Goal: Contribute content: Contribute content

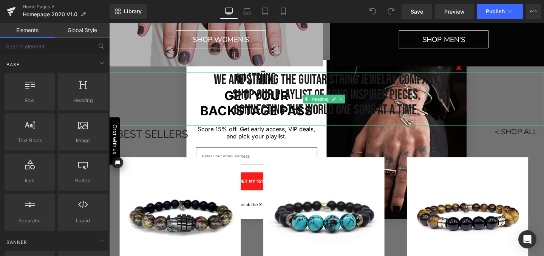
scroll to position [201, 0]
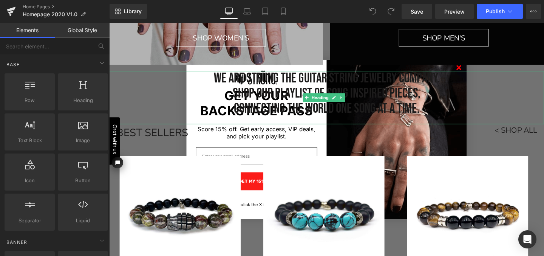
click at [317, 78] on h1 "We are Strung the guitar string jewelry company." at bounding box center [337, 81] width 457 height 16
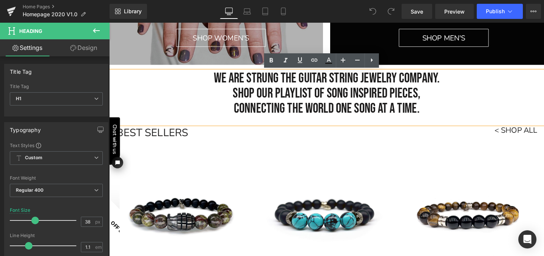
click at [429, 96] on h1 "shop our playlist of song inspired pieces," at bounding box center [337, 97] width 457 height 16
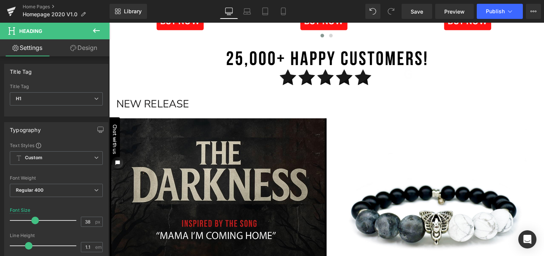
scroll to position [491, 0]
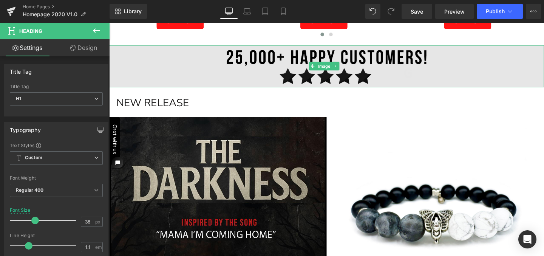
click at [367, 62] on img at bounding box center [337, 68] width 457 height 44
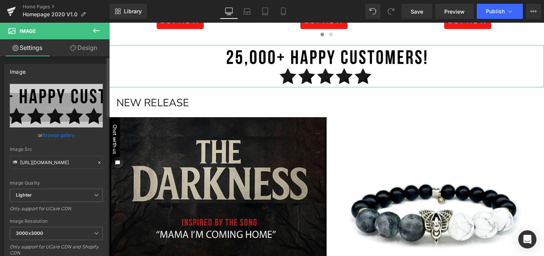
click at [56, 136] on link "Browse gallery" at bounding box center [59, 135] width 32 height 13
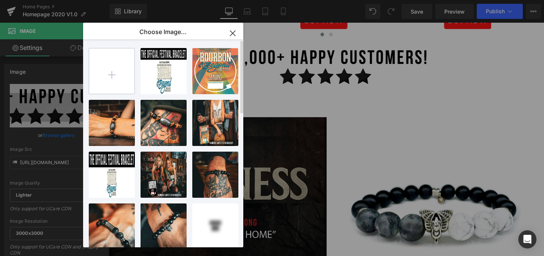
click at [108, 74] on input "file" at bounding box center [111, 70] width 45 height 45
type input "C:\fakepath\5stars V2.jpg"
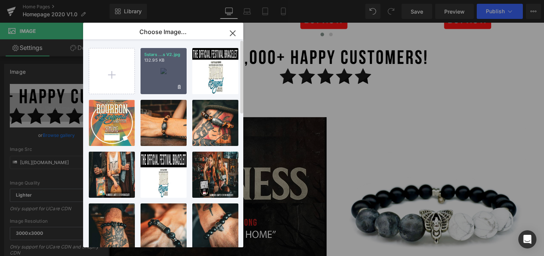
click at [169, 68] on div "5stars ...s V2.jpg 132.95 KB" at bounding box center [164, 71] width 46 height 46
type input "[URL][DOMAIN_NAME]"
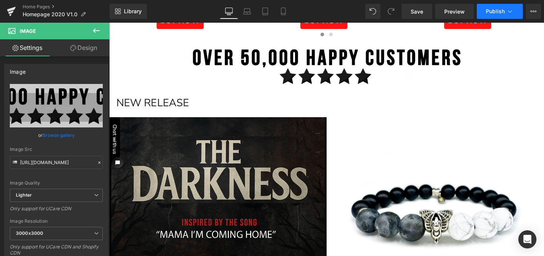
click at [497, 8] on span "Publish" at bounding box center [495, 11] width 19 height 6
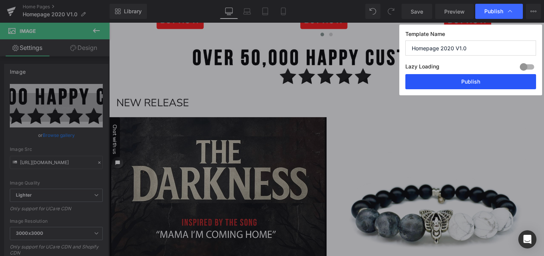
click at [470, 83] on button "Publish" at bounding box center [471, 81] width 131 height 15
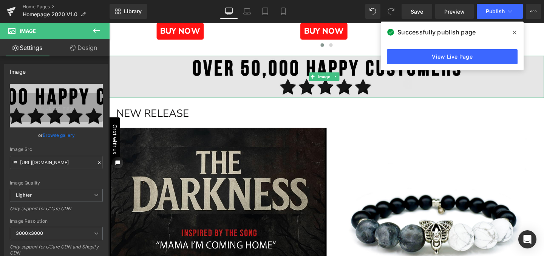
scroll to position [479, 0]
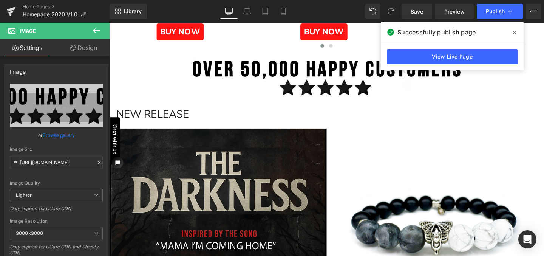
click at [514, 32] on icon at bounding box center [515, 33] width 4 height 4
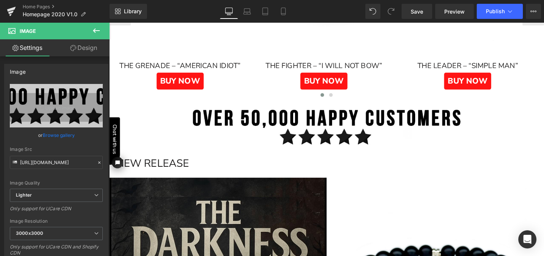
scroll to position [422, 0]
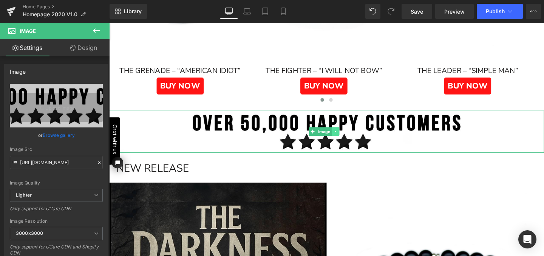
click at [348, 136] on icon at bounding box center [347, 137] width 4 height 5
click at [341, 136] on icon at bounding box center [343, 137] width 4 height 4
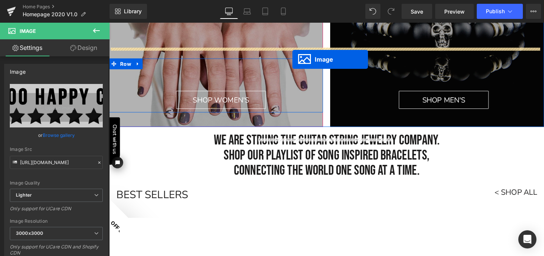
scroll to position [121, 0]
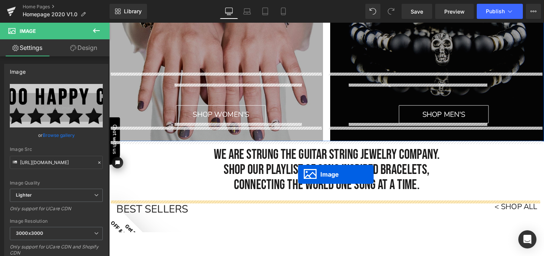
drag, startPoint x: 310, startPoint y: 111, endPoint x: 308, endPoint y: 182, distance: 70.7
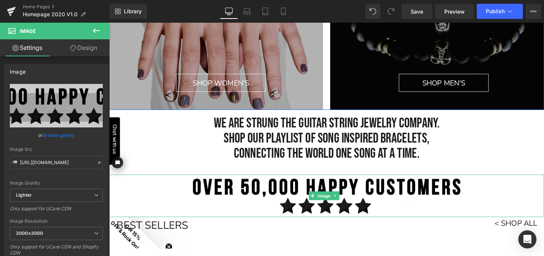
scroll to position [156, 0]
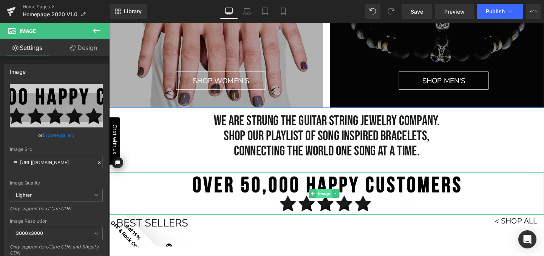
click at [334, 203] on span "Image" at bounding box center [335, 202] width 16 height 9
click at [60, 135] on link "Browse gallery" at bounding box center [59, 135] width 32 height 13
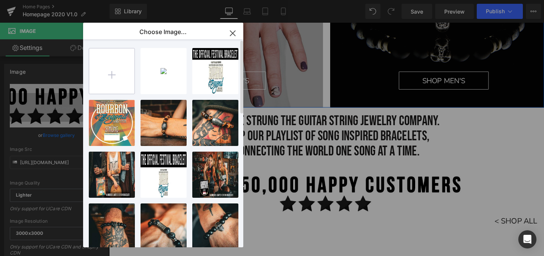
click at [111, 75] on input "file" at bounding box center [111, 70] width 45 height 45
type input "C:\fakepath\official strung partners.jpg"
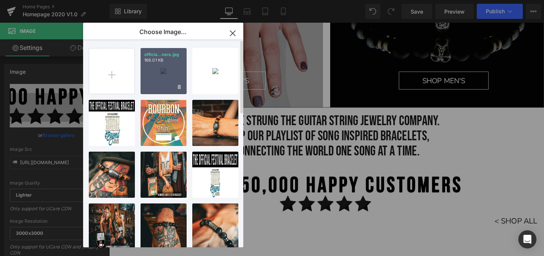
click at [162, 80] on div "officia...ners.jpg 166.01 KB" at bounding box center [164, 71] width 46 height 46
type input "[URL][DOMAIN_NAME]"
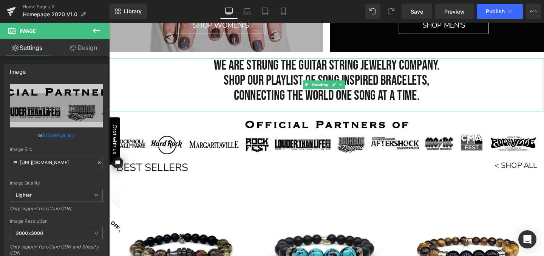
scroll to position [211, 0]
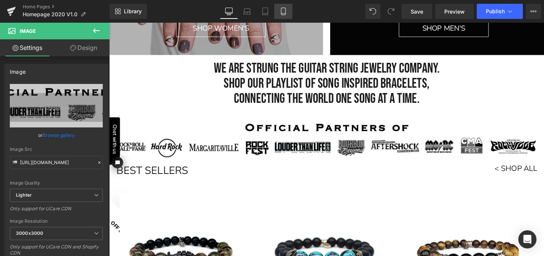
click at [285, 14] on icon at bounding box center [283, 14] width 4 height 0
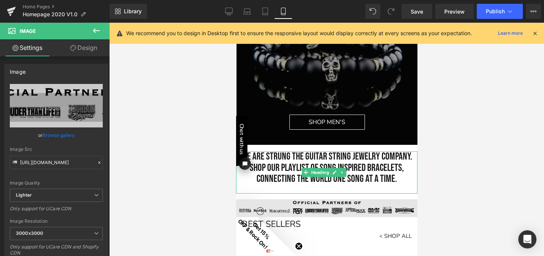
scroll to position [221, 0]
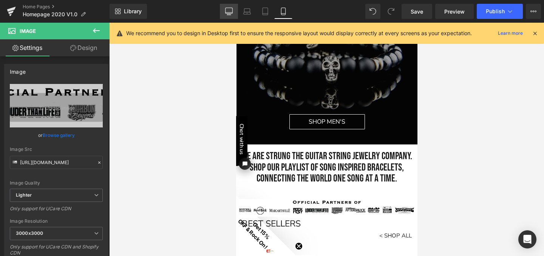
click at [229, 9] on icon at bounding box center [229, 12] width 8 height 8
type input "120"
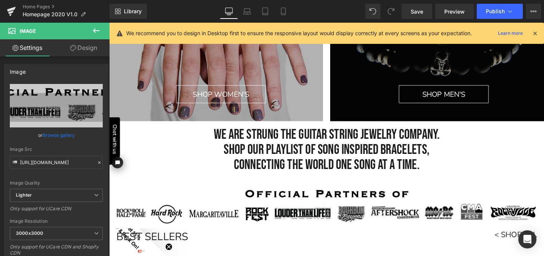
scroll to position [142, 0]
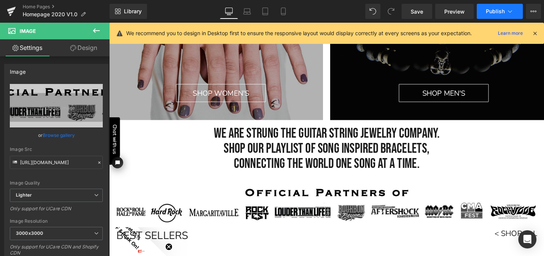
click at [497, 14] on button "Publish" at bounding box center [500, 11] width 46 height 15
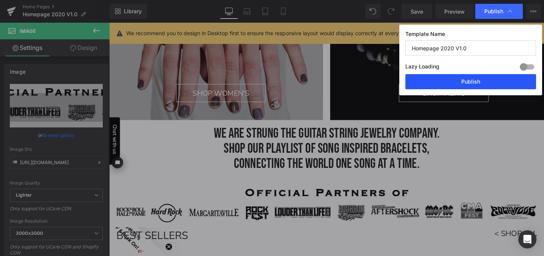
click at [472, 82] on button "Publish" at bounding box center [471, 81] width 131 height 15
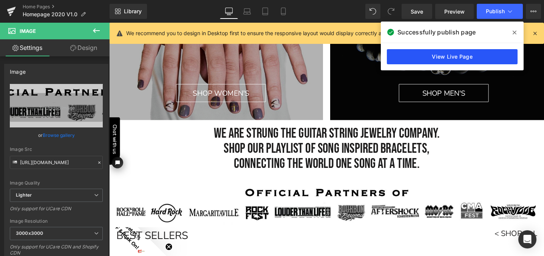
click at [460, 58] on link "View Live Page" at bounding box center [452, 56] width 131 height 15
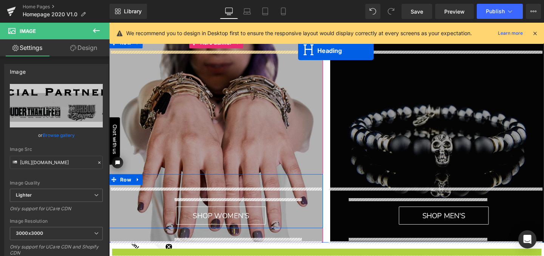
scroll to position [0, 0]
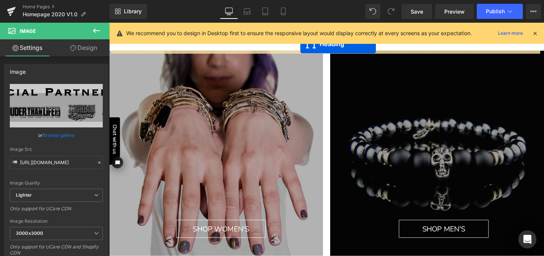
drag, startPoint x: 206, startPoint y: 137, endPoint x: 303, endPoint y: 38, distance: 138.2
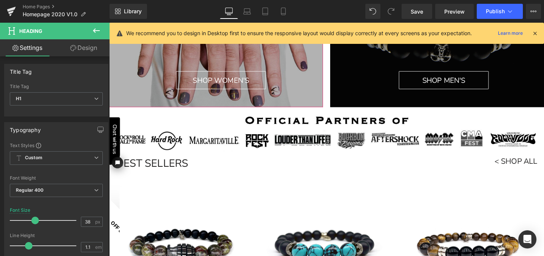
scroll to position [216, 0]
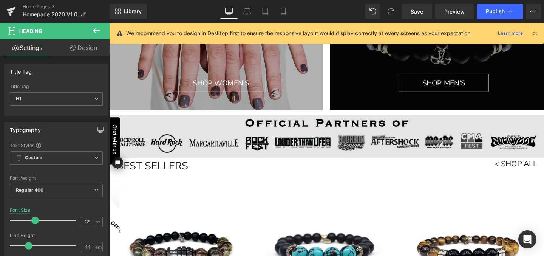
click at [333, 144] on div "Image" at bounding box center [337, 142] width 457 height 44
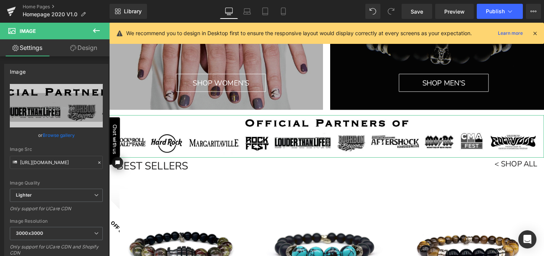
click at [88, 47] on link "Design" at bounding box center [83, 47] width 55 height 17
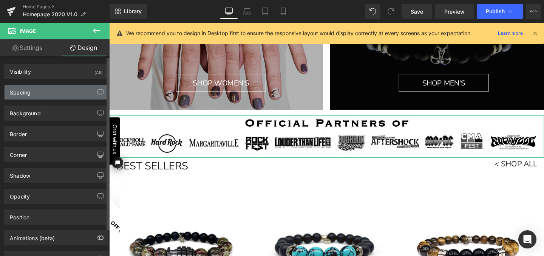
click at [60, 92] on div "Spacing" at bounding box center [57, 92] width 104 height 14
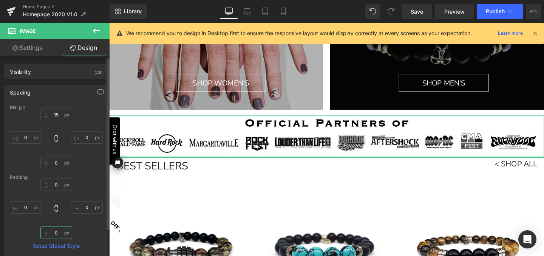
click at [54, 231] on input "0" at bounding box center [56, 232] width 32 height 12
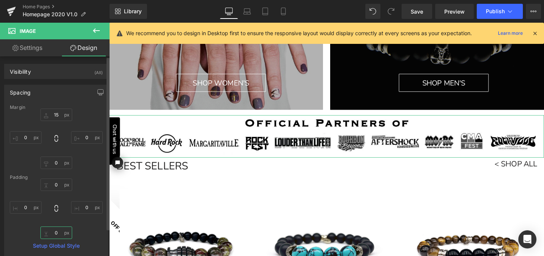
type input "5"
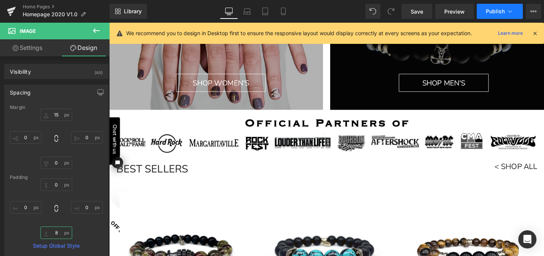
type input "8"
click at [494, 14] on span "Publish" at bounding box center [495, 11] width 19 height 6
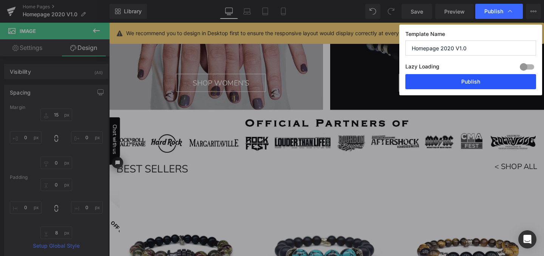
click at [468, 82] on button "Publish" at bounding box center [471, 81] width 131 height 15
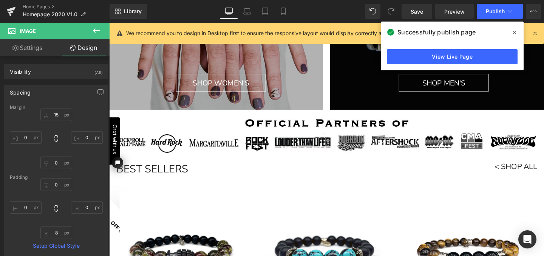
click at [516, 33] on icon at bounding box center [515, 32] width 4 height 6
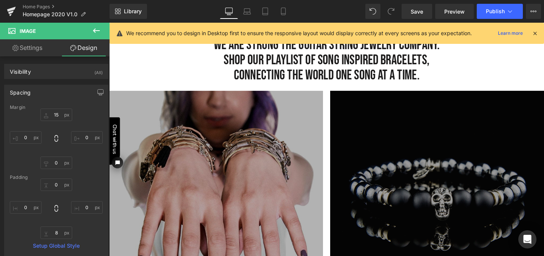
scroll to position [0, 0]
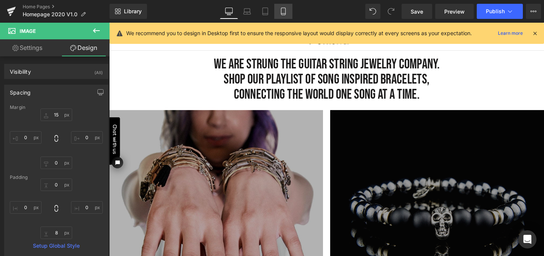
click at [283, 13] on icon at bounding box center [284, 12] width 8 height 8
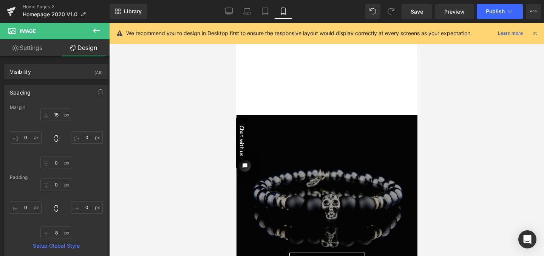
type input "15"
type input "0"
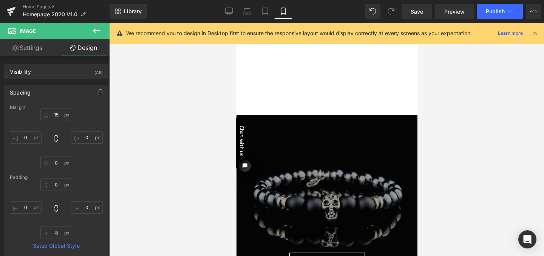
type input "0"
type input "8"
type input "0"
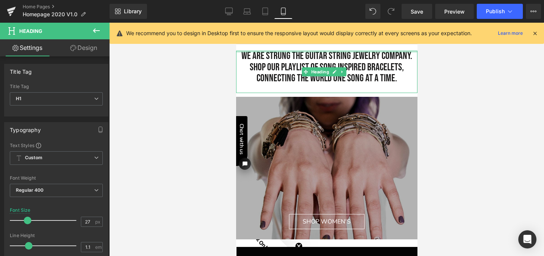
drag, startPoint x: 394, startPoint y: 79, endPoint x: 237, endPoint y: 51, distance: 159.3
click at [237, 51] on div "We are Strung the guitar string jewelry company. shop our playlist of song insp…" at bounding box center [326, 72] width 181 height 42
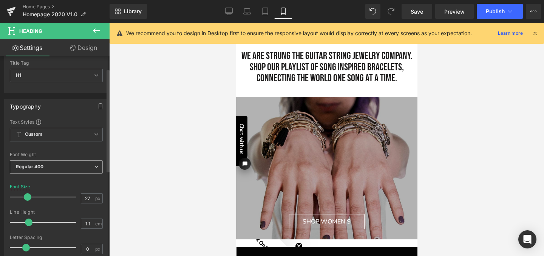
scroll to position [24, 0]
type input "26"
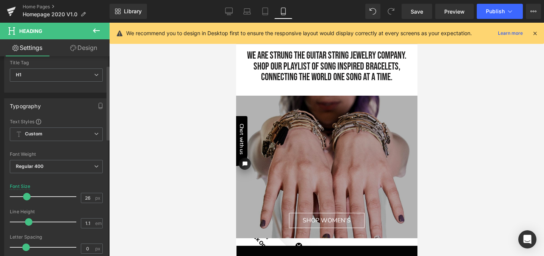
click at [27, 197] on span at bounding box center [27, 197] width 8 height 8
click at [287, 68] on h1 "shop our playlist of song inspired bracelets," at bounding box center [326, 67] width 181 height 11
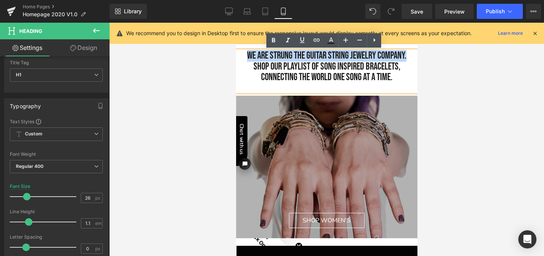
drag, startPoint x: 406, startPoint y: 56, endPoint x: 242, endPoint y: 53, distance: 163.3
click at [242, 53] on h1 "We are Strung the guitar string jewelry company." at bounding box center [326, 56] width 181 height 11
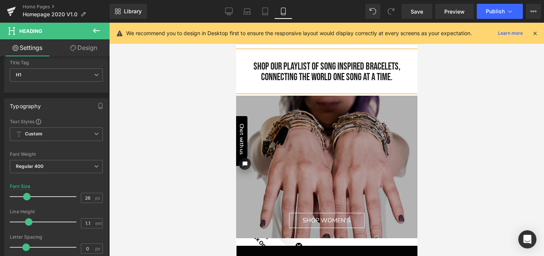
click at [250, 67] on h1 "shop our playlist of song inspired bracelets," at bounding box center [326, 67] width 181 height 11
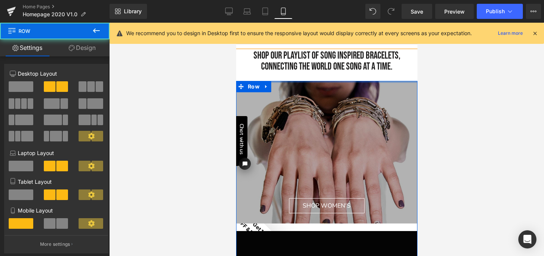
drag, startPoint x: 333, startPoint y: 82, endPoint x: 333, endPoint y: 78, distance: 4.5
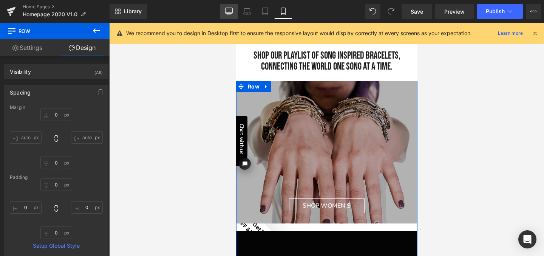
click at [232, 10] on icon at bounding box center [229, 12] width 8 height 8
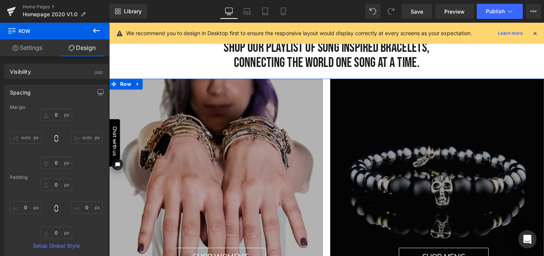
type input "0"
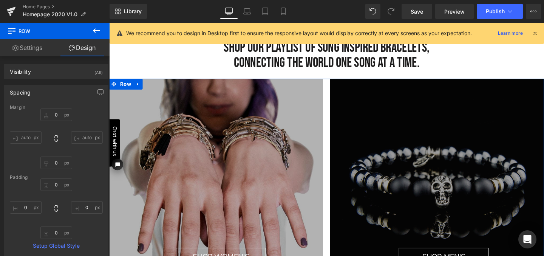
type input "0"
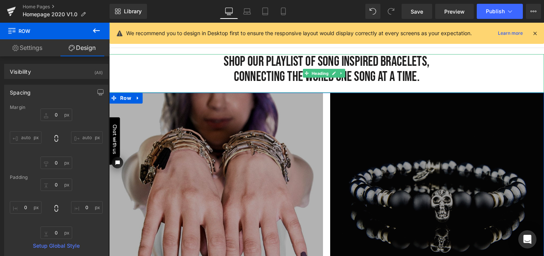
scroll to position [0, 0]
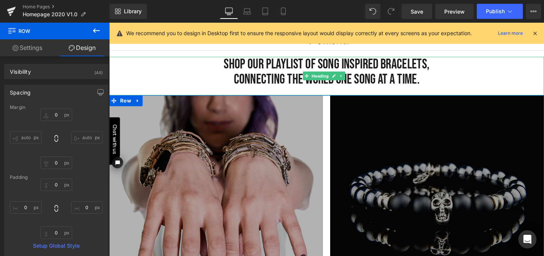
click at [389, 65] on span "shop our playlist of song inspired bracelets," at bounding box center [338, 66] width 216 height 17
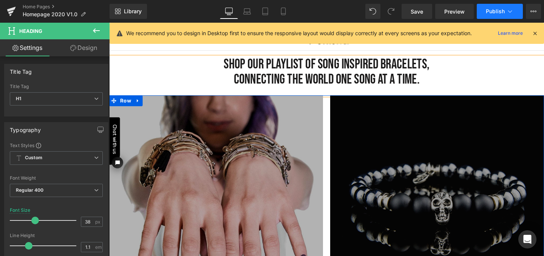
click at [496, 7] on button "Publish" at bounding box center [500, 11] width 46 height 15
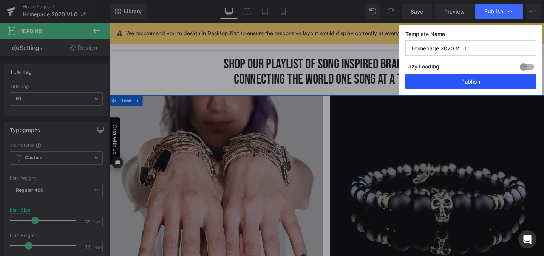
click at [469, 87] on button "Publish" at bounding box center [471, 81] width 131 height 15
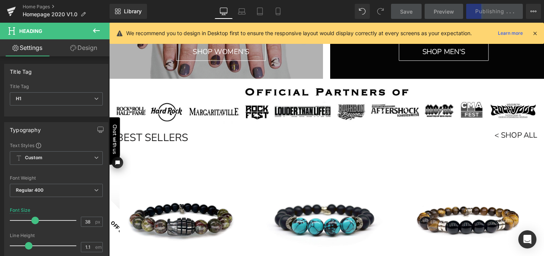
scroll to position [233, 0]
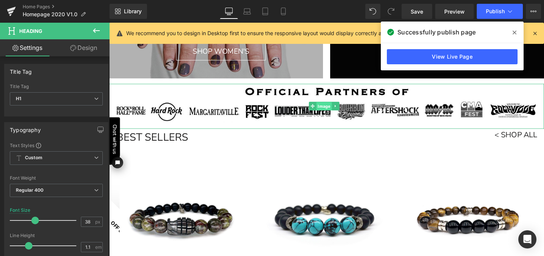
click at [334, 111] on span "Image" at bounding box center [335, 110] width 16 height 9
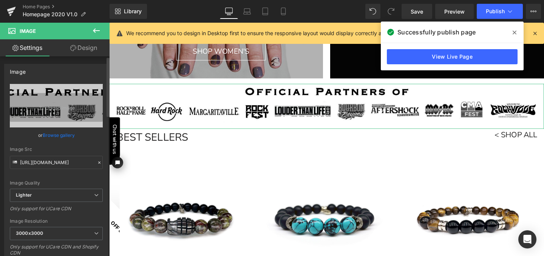
click at [55, 135] on link "Browse gallery" at bounding box center [59, 135] width 32 height 13
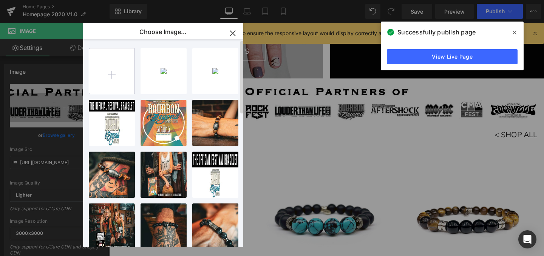
click at [120, 76] on input "file" at bounding box center [111, 70] width 45 height 45
type input "C:\fakepath\official strung partners.jpg"
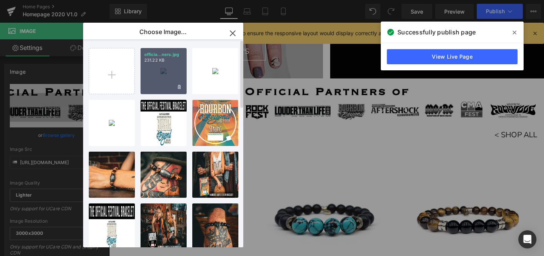
click at [163, 71] on div "officia...ners.jpg 231.22 KB" at bounding box center [164, 71] width 46 height 46
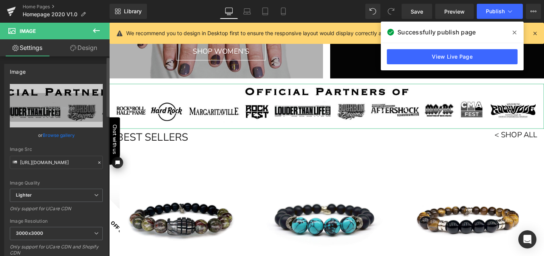
click at [55, 136] on link "Browse gallery" at bounding box center [59, 135] width 32 height 13
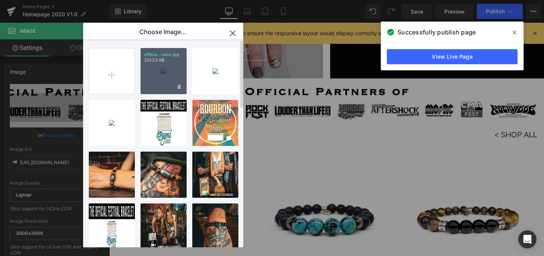
click at [158, 76] on div "officia...ners.jpg 231.22 KB" at bounding box center [164, 71] width 46 height 46
type input "[URL][DOMAIN_NAME]"
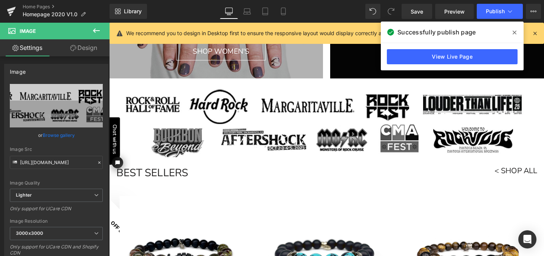
click at [514, 31] on icon at bounding box center [515, 32] width 4 height 6
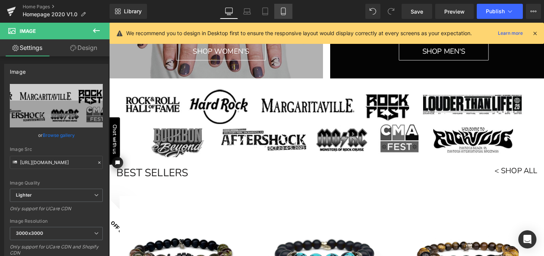
click at [284, 13] on icon at bounding box center [284, 12] width 8 height 8
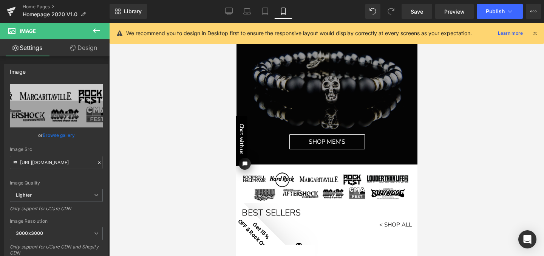
scroll to position [238, 0]
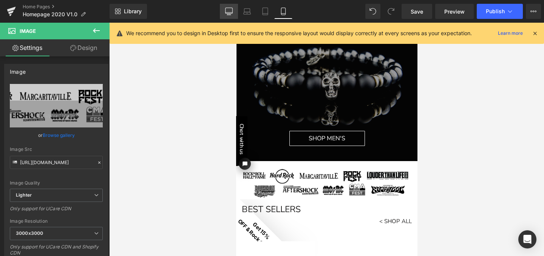
click at [232, 13] on icon at bounding box center [229, 11] width 7 height 6
type input "120"
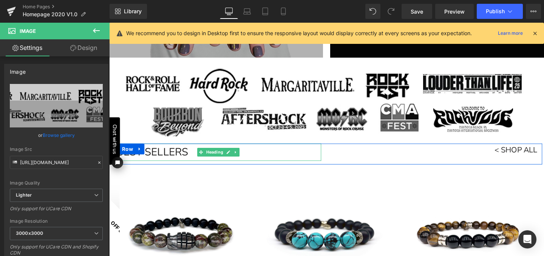
scroll to position [256, 0]
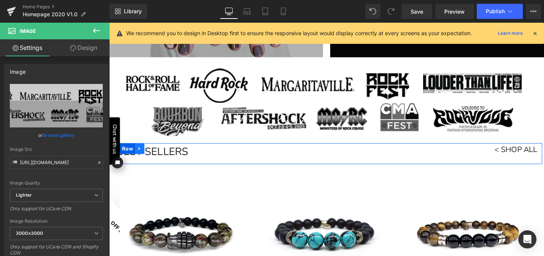
click at [140, 153] on icon at bounding box center [141, 154] width 2 height 3
click at [149, 152] on icon at bounding box center [151, 154] width 5 height 5
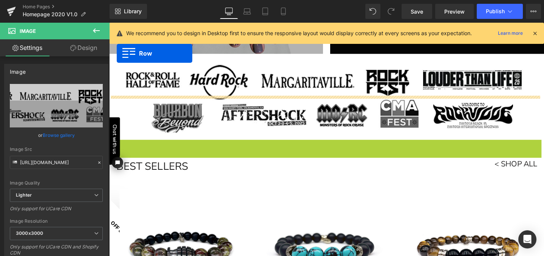
scroll to position [236, 0]
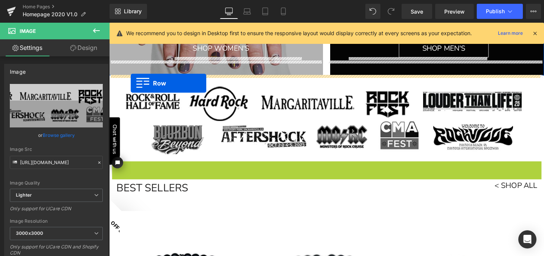
drag, startPoint x: 115, startPoint y: 130, endPoint x: 132, endPoint y: 84, distance: 48.3
click at [132, 84] on html "Chat with us" at bounding box center [120, 142] width 23 height 132
click at [120, 82] on html "Chat with us" at bounding box center [120, 142] width 23 height 132
click at [129, 82] on html "Chat with us" at bounding box center [120, 142] width 23 height 132
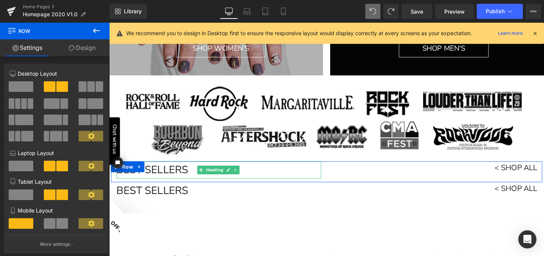
click at [189, 174] on h1 "BEST SELLERS" at bounding box center [224, 178] width 215 height 18
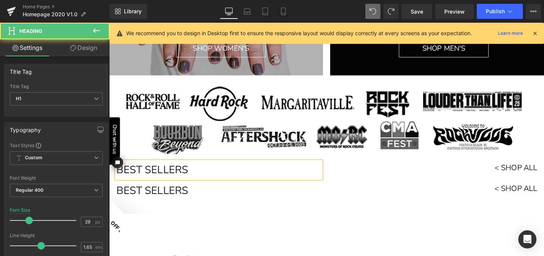
click at [189, 174] on h1 "BEST SELLERS" at bounding box center [224, 178] width 215 height 18
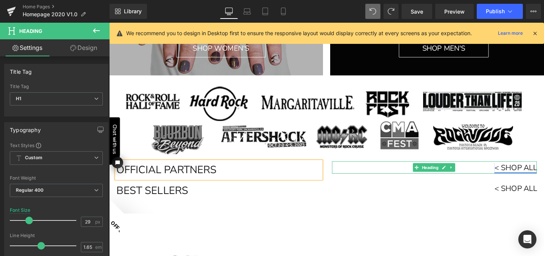
click at [537, 174] on link "< SHOP ALL" at bounding box center [536, 175] width 45 height 11
click at [468, 174] on icon at bounding box center [469, 175] width 4 height 5
click at [471, 174] on icon at bounding box center [473, 175] width 4 height 5
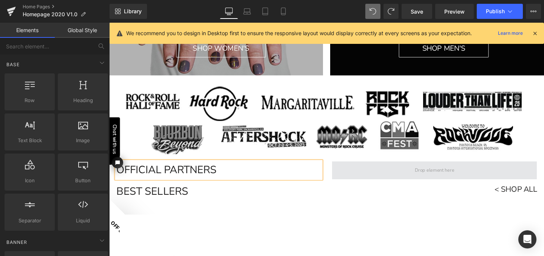
click at [415, 178] on span at bounding box center [451, 178] width 215 height 19
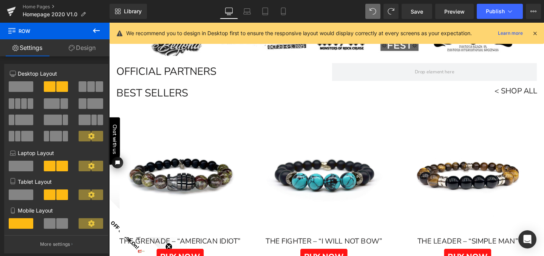
scroll to position [342, 0]
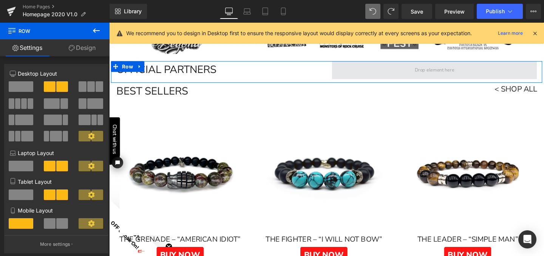
click at [353, 72] on span at bounding box center [451, 72] width 215 height 19
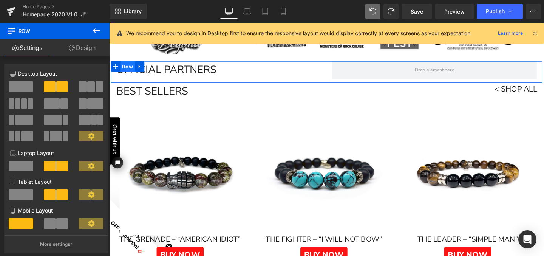
click at [125, 68] on span "Row" at bounding box center [128, 68] width 15 height 11
click at [17, 88] on span at bounding box center [21, 86] width 25 height 11
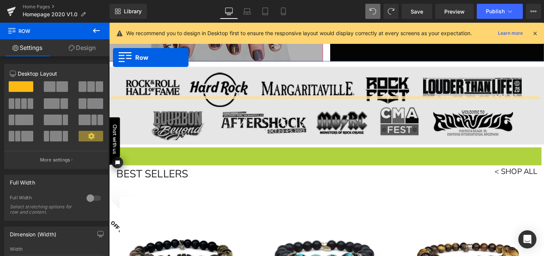
scroll to position [243, 0]
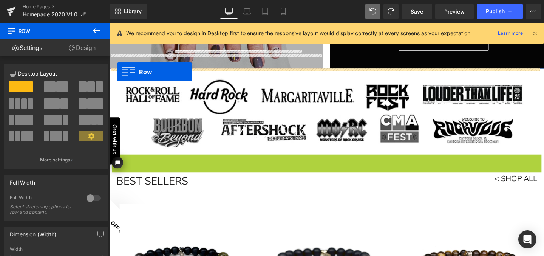
drag, startPoint x: 113, startPoint y: 67, endPoint x: 117, endPoint y: 74, distance: 8.6
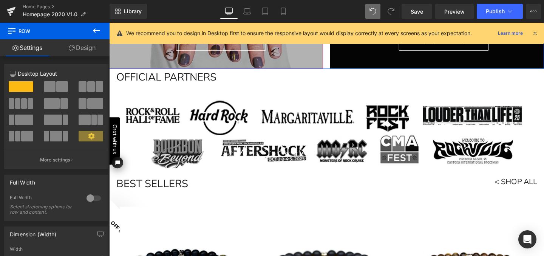
drag, startPoint x: 114, startPoint y: 132, endPoint x: 115, endPoint y: 93, distance: 38.6
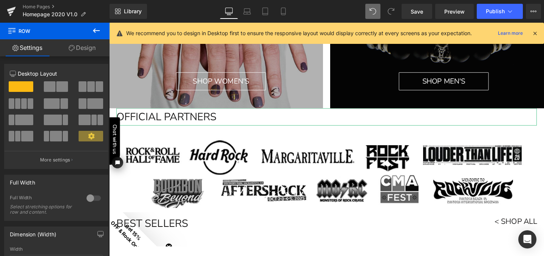
scroll to position [202, 0]
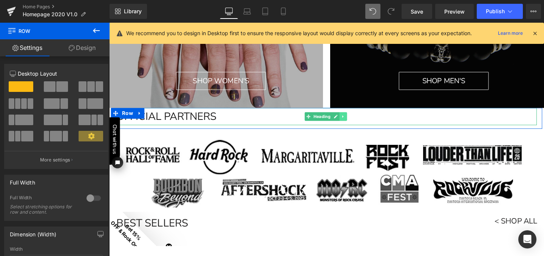
click at [354, 121] on icon at bounding box center [354, 121] width 1 height 3
click at [358, 121] on icon at bounding box center [359, 121] width 4 height 5
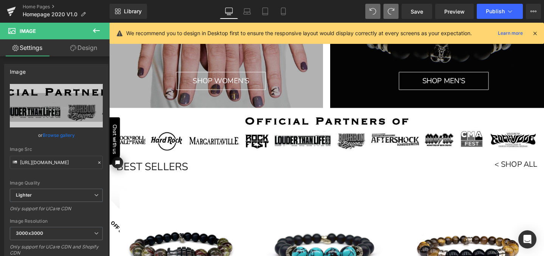
type input "[URL][DOMAIN_NAME]"
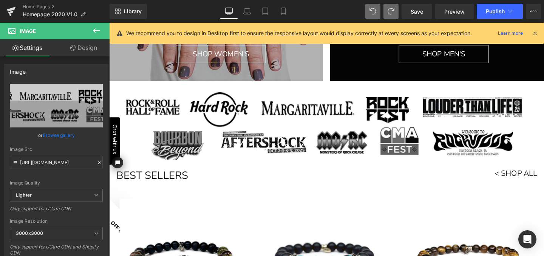
scroll to position [229, 0]
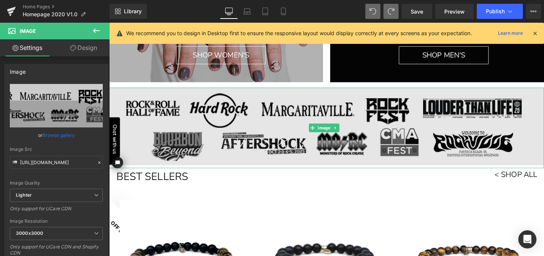
click at [288, 113] on img at bounding box center [337, 133] width 457 height 85
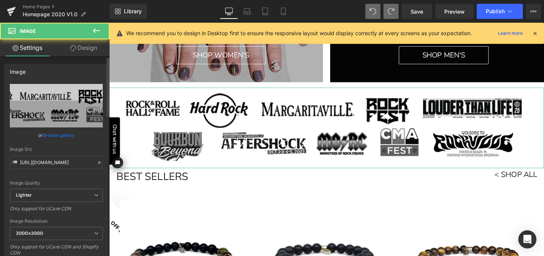
click at [58, 134] on link "Browse gallery" at bounding box center [59, 135] width 32 height 13
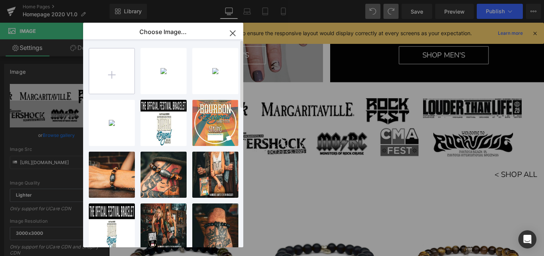
click at [110, 69] on input "file" at bounding box center [111, 70] width 45 height 45
type input "C:\fakepath\official strung partners.jpg"
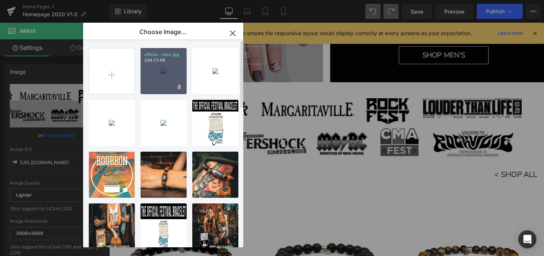
click at [167, 66] on div "officia...ners.jpg 244.73 KB" at bounding box center [164, 71] width 46 height 46
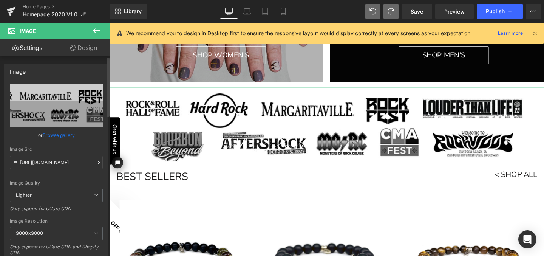
click at [58, 136] on link "Browse gallery" at bounding box center [59, 135] width 32 height 13
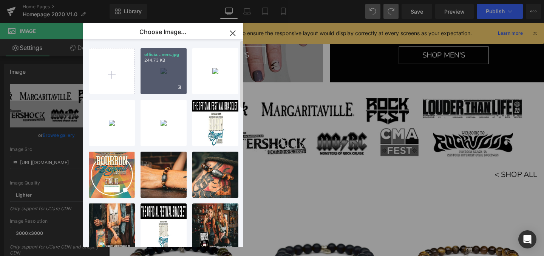
click at [166, 74] on div "officia...ners.jpg 244.73 KB" at bounding box center [164, 71] width 46 height 46
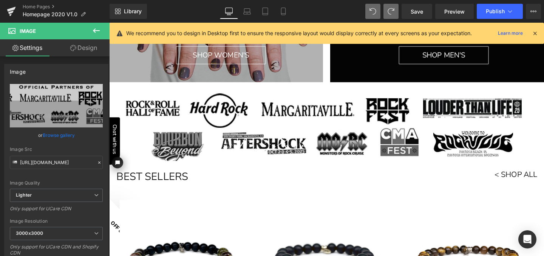
type input "[URL][DOMAIN_NAME]"
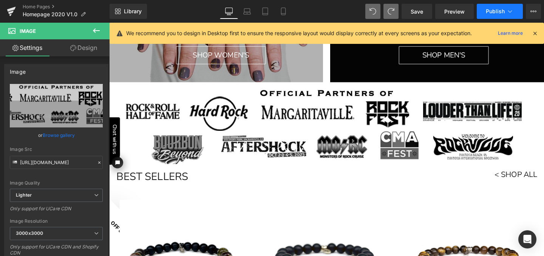
click at [499, 7] on button "Publish" at bounding box center [500, 11] width 46 height 15
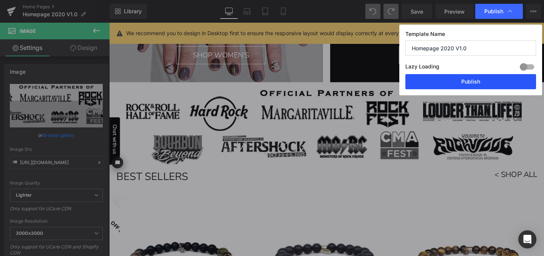
click at [477, 81] on button "Publish" at bounding box center [471, 81] width 131 height 15
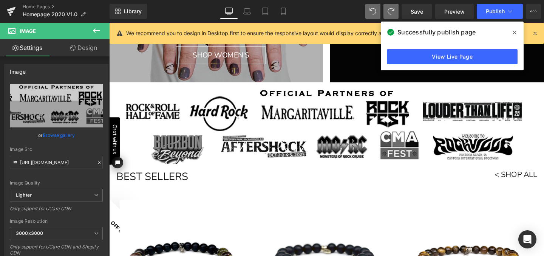
click at [515, 30] on icon at bounding box center [515, 32] width 4 height 6
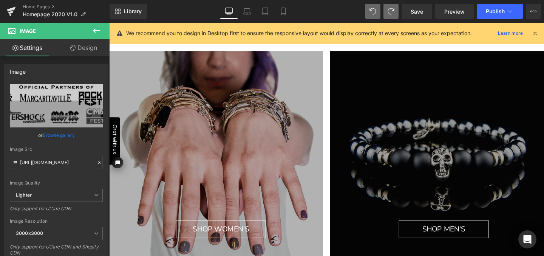
scroll to position [0, 0]
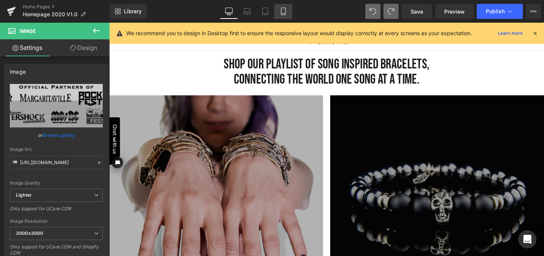
click at [284, 9] on icon at bounding box center [284, 12] width 8 height 8
type input "800"
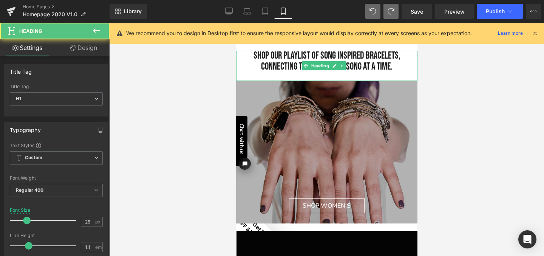
click at [392, 67] on h1 "connecting the world one song at a time." at bounding box center [326, 67] width 181 height 11
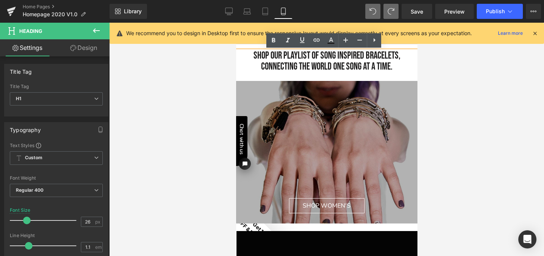
drag, startPoint x: 392, startPoint y: 66, endPoint x: 248, endPoint y: 47, distance: 145.7
click at [361, 39] on icon at bounding box center [359, 40] width 9 height 9
type input "24"
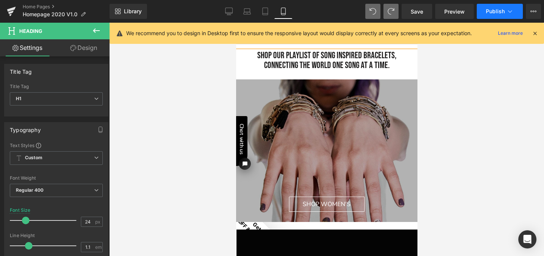
click at [501, 15] on button "Publish" at bounding box center [500, 11] width 46 height 15
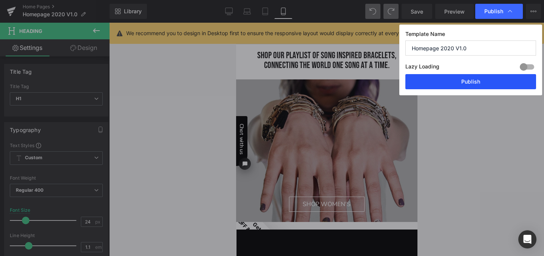
click at [474, 83] on button "Publish" at bounding box center [471, 81] width 131 height 15
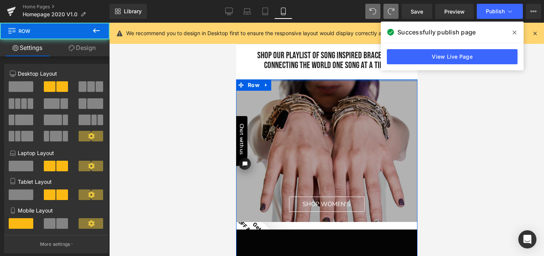
drag, startPoint x: 357, startPoint y: 79, endPoint x: 356, endPoint y: 74, distance: 5.3
